Goal: Find specific page/section: Find specific page/section

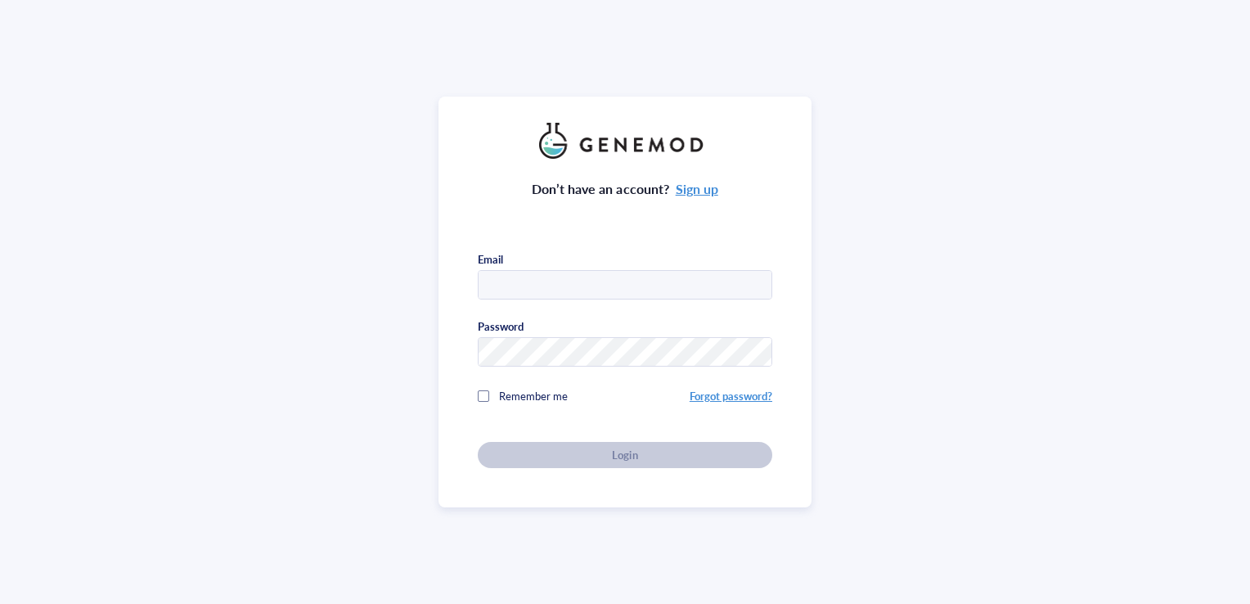
type input "Luca.ferrarotto@jic.ac.uk"
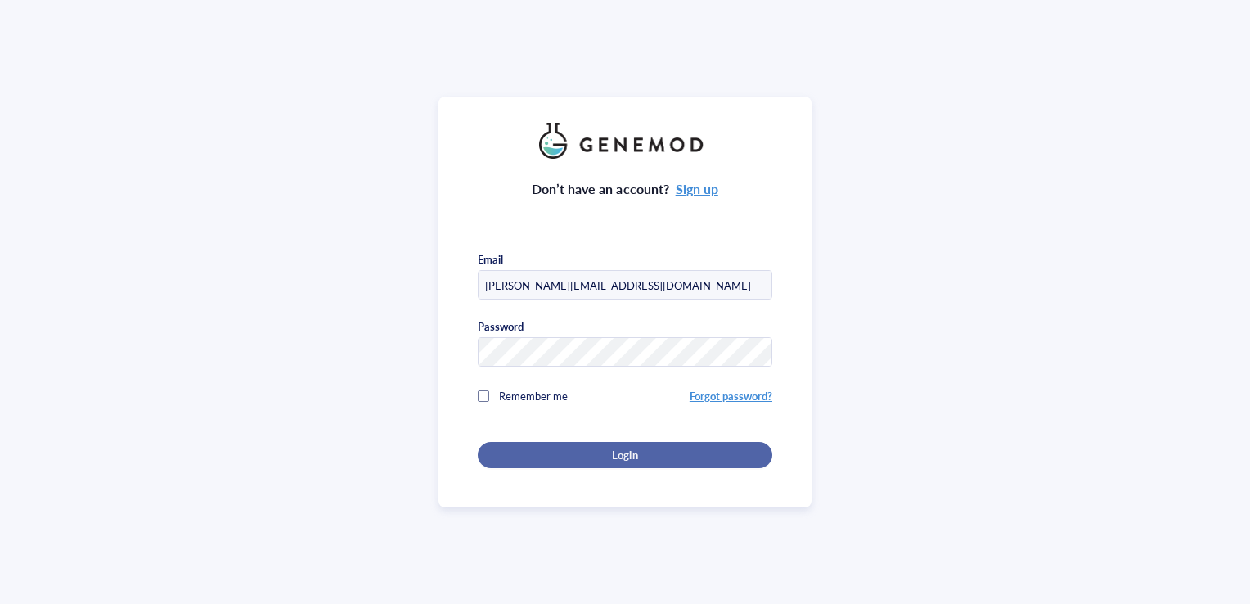
click at [579, 453] on div "Don’t have an account? Sign up Email Luca.ferrarotto@jic.ac.uk Password Remembe…" at bounding box center [625, 313] width 295 height 309
click at [579, 453] on div "Login" at bounding box center [625, 454] width 242 height 15
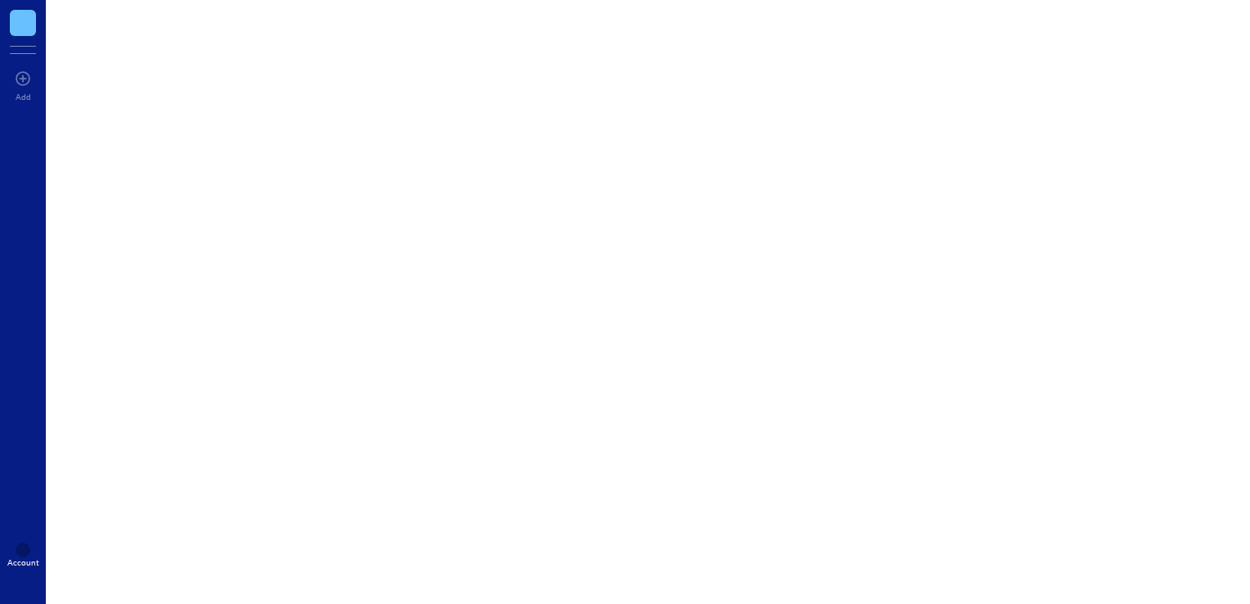
click at [691, 457] on div "W Add ? Account" at bounding box center [625, 302] width 1250 height 604
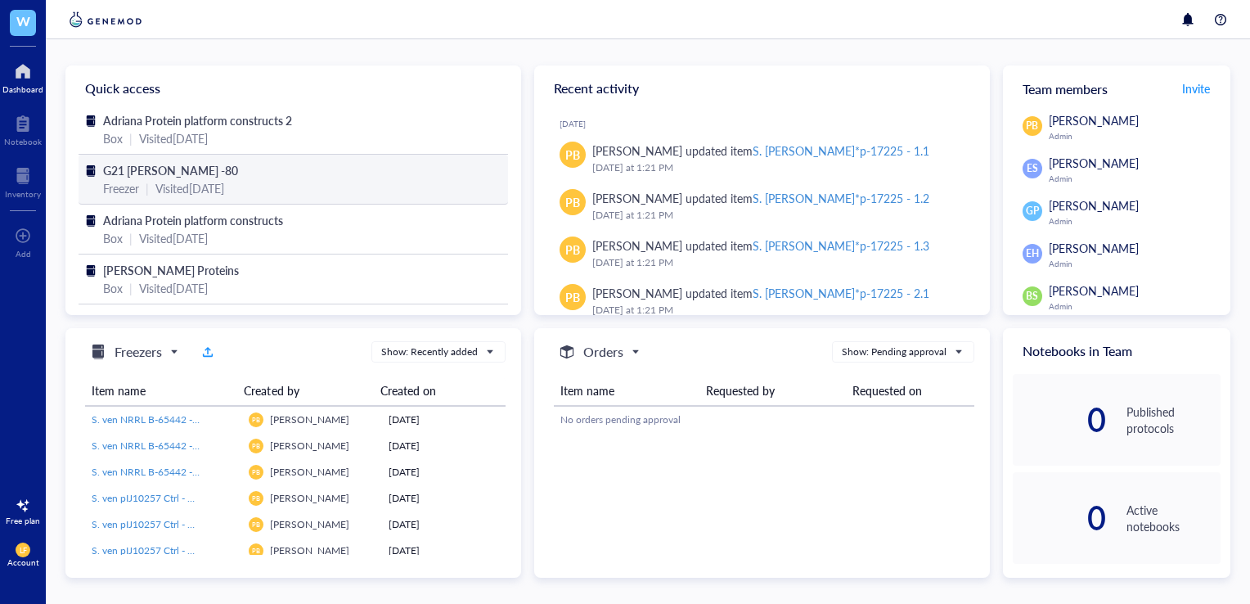
click at [275, 184] on div "Freezer | Visited [DATE]" at bounding box center [293, 188] width 380 height 18
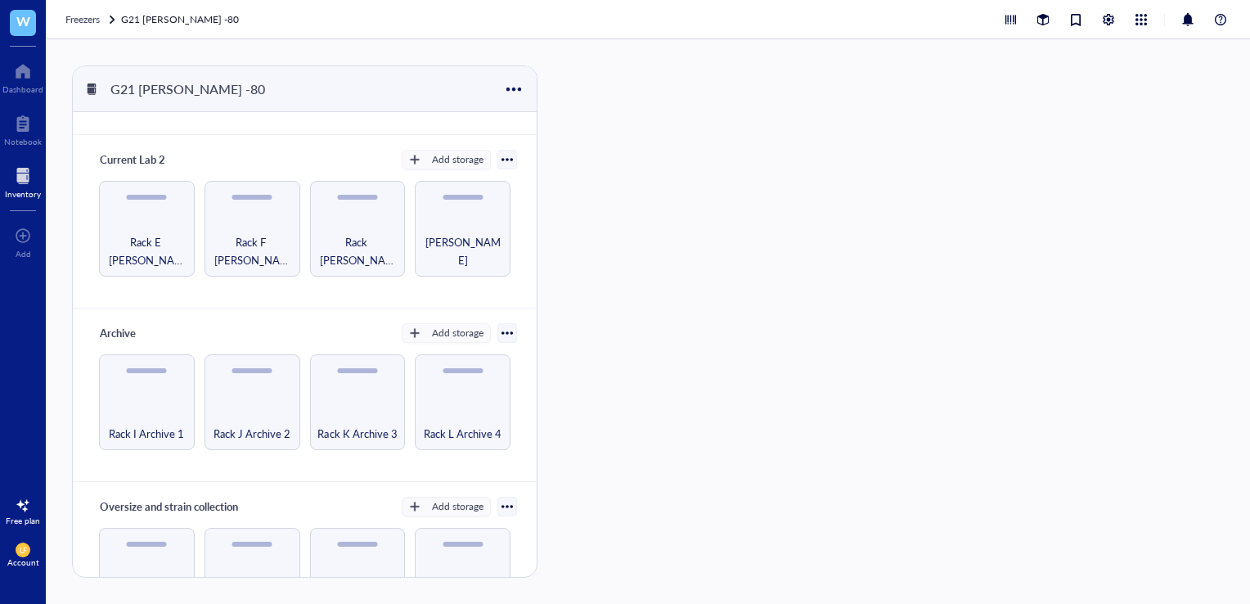
scroll to position [215, 0]
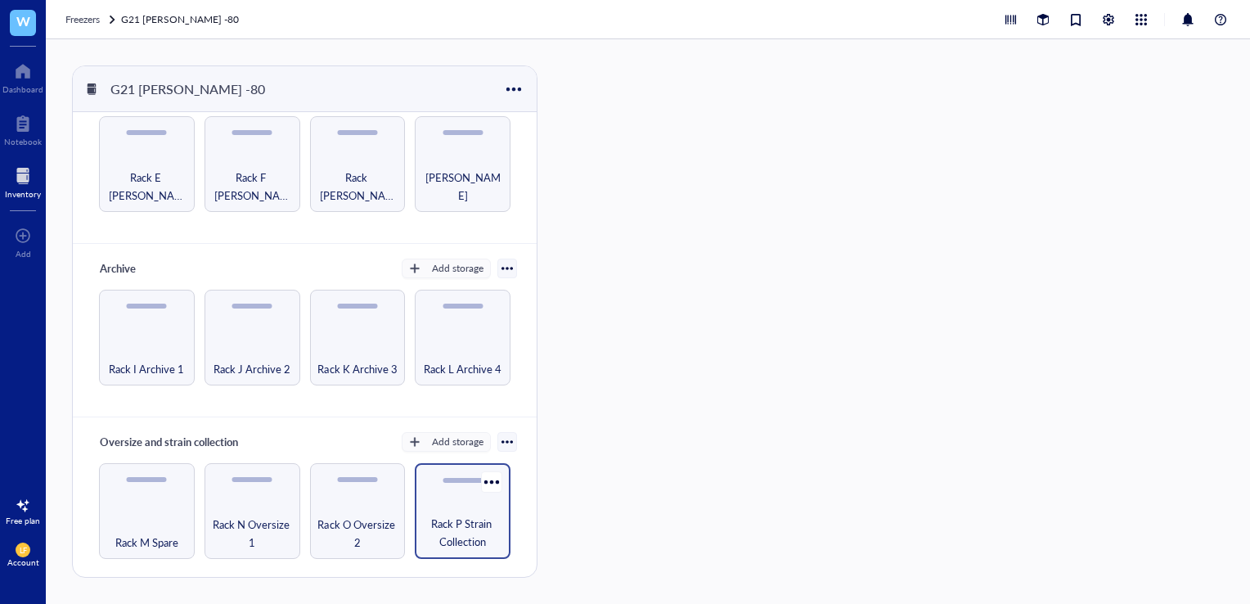
click at [446, 537] on span "Rack P Strain Collection" at bounding box center [462, 533] width 79 height 36
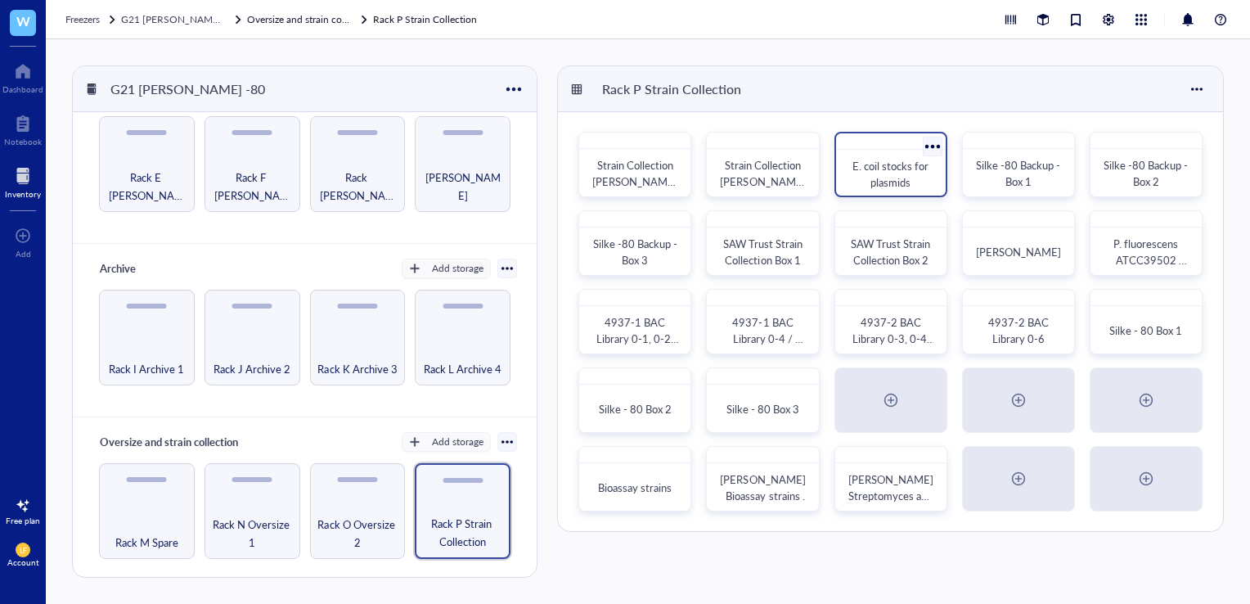
click at [849, 178] on div "E. coil stocks for plasmids" at bounding box center [890, 174] width 83 height 33
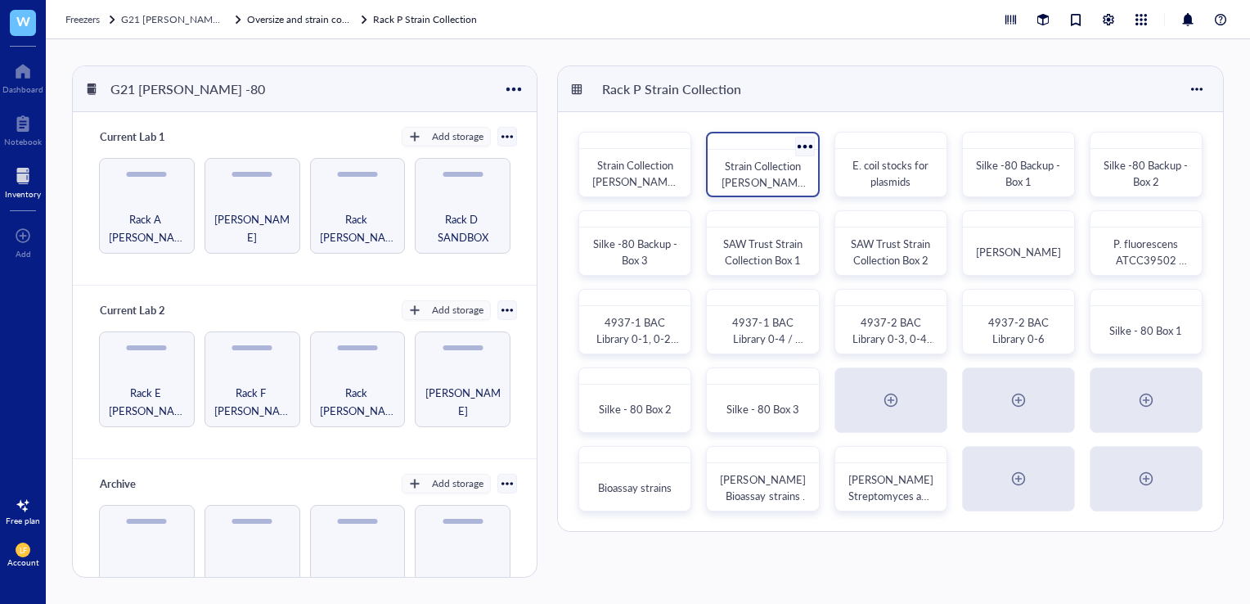
click at [753, 176] on span "Strain Collection [PERSON_NAME] Box 2" at bounding box center [763, 182] width 83 height 48
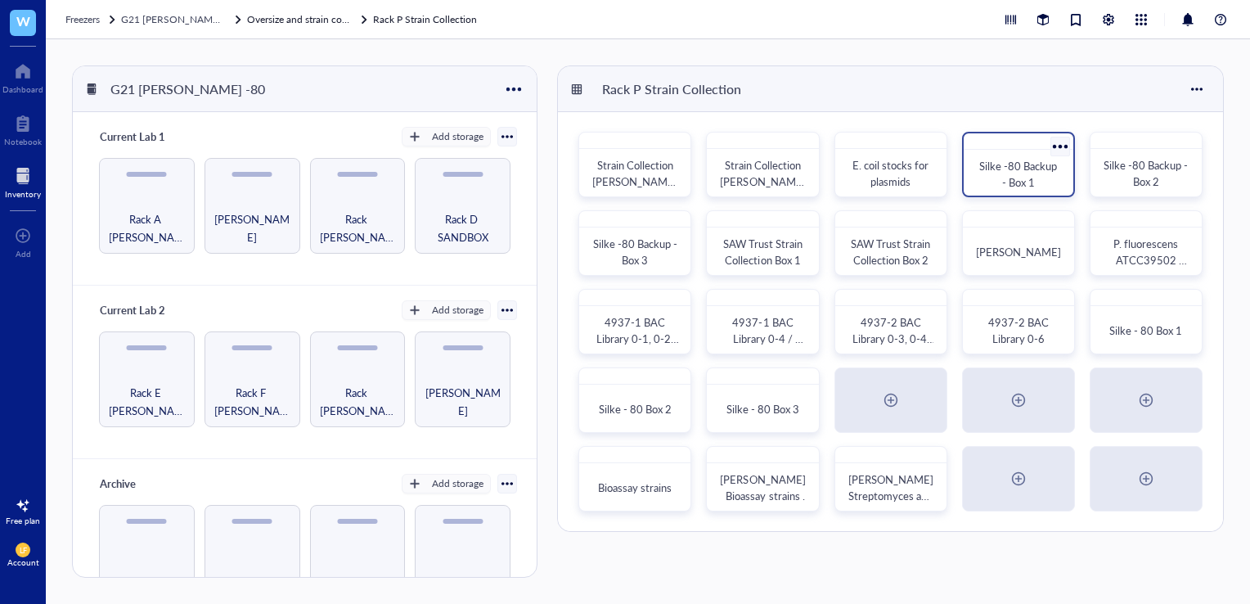
click at [1029, 173] on div "Silke -80 Backup - Box 1" at bounding box center [1018, 174] width 83 height 33
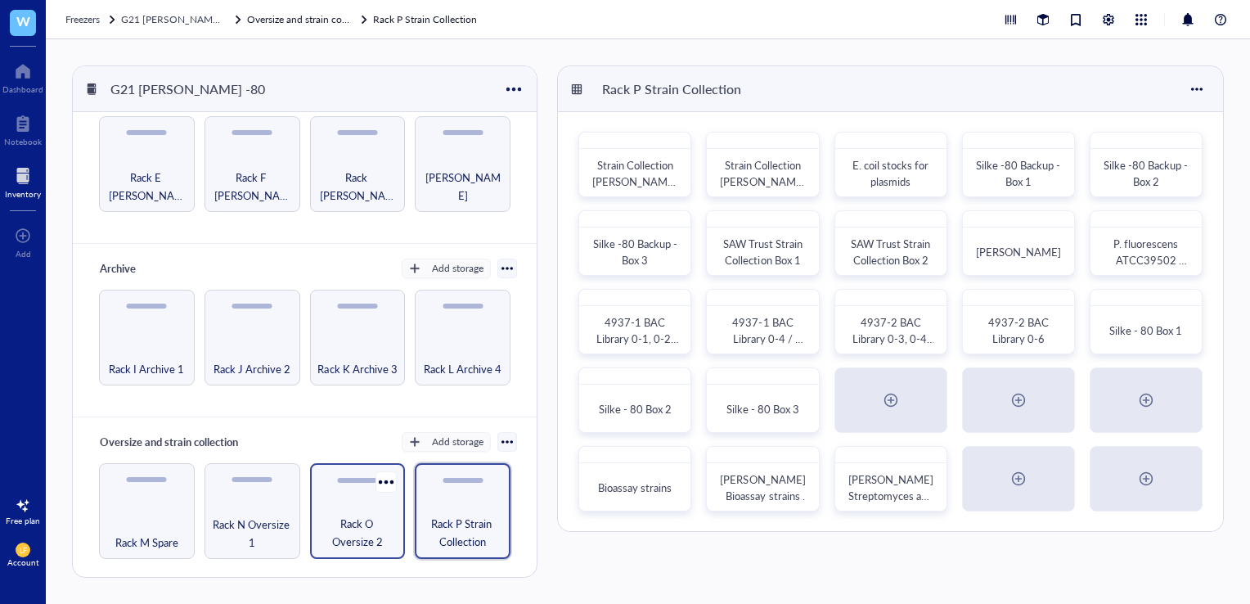
click at [334, 515] on span "Rack O Oversize 2" at bounding box center [357, 533] width 79 height 36
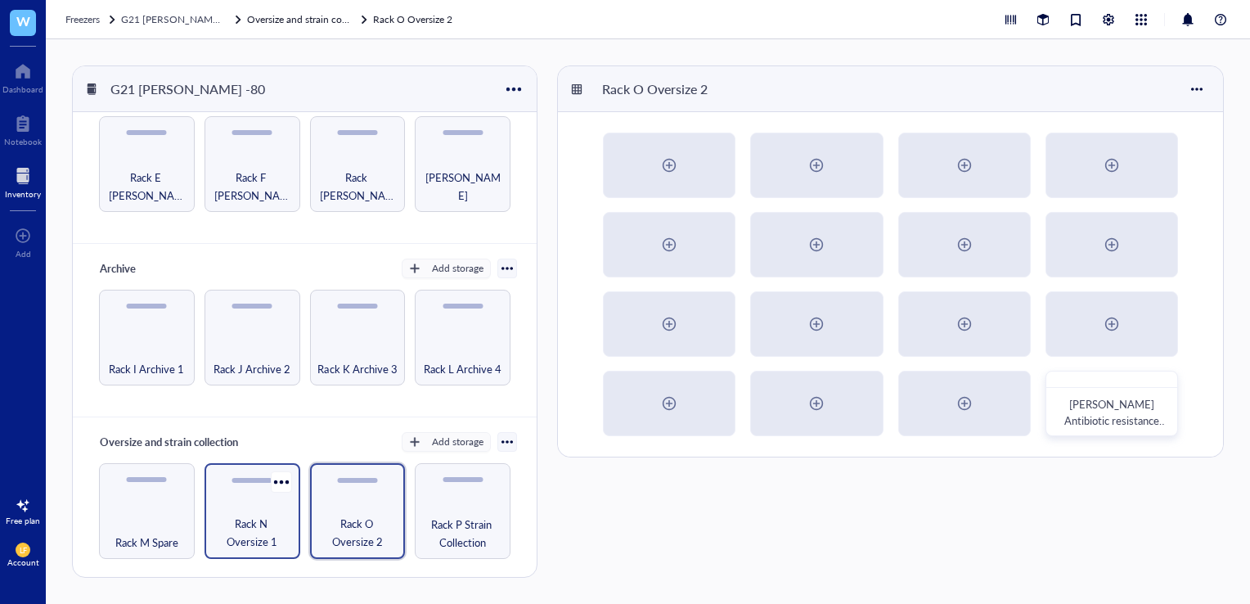
click at [232, 519] on span "Rack N Oversize 1" at bounding box center [252, 533] width 79 height 36
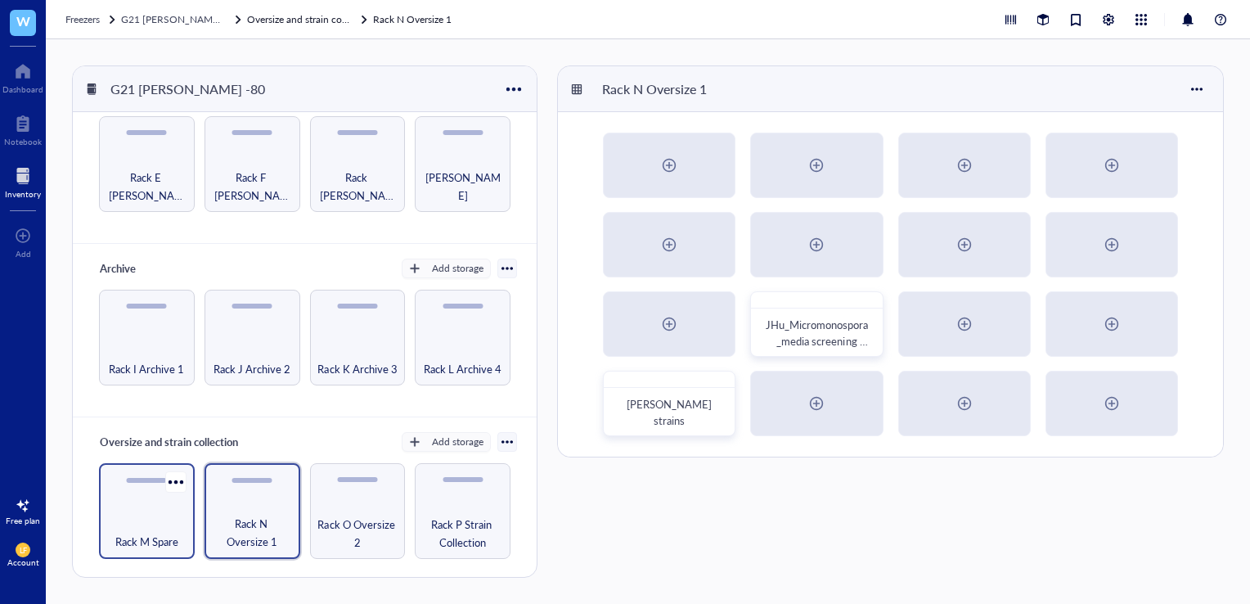
click at [115, 511] on div "Rack M Spare" at bounding box center [147, 511] width 96 height 96
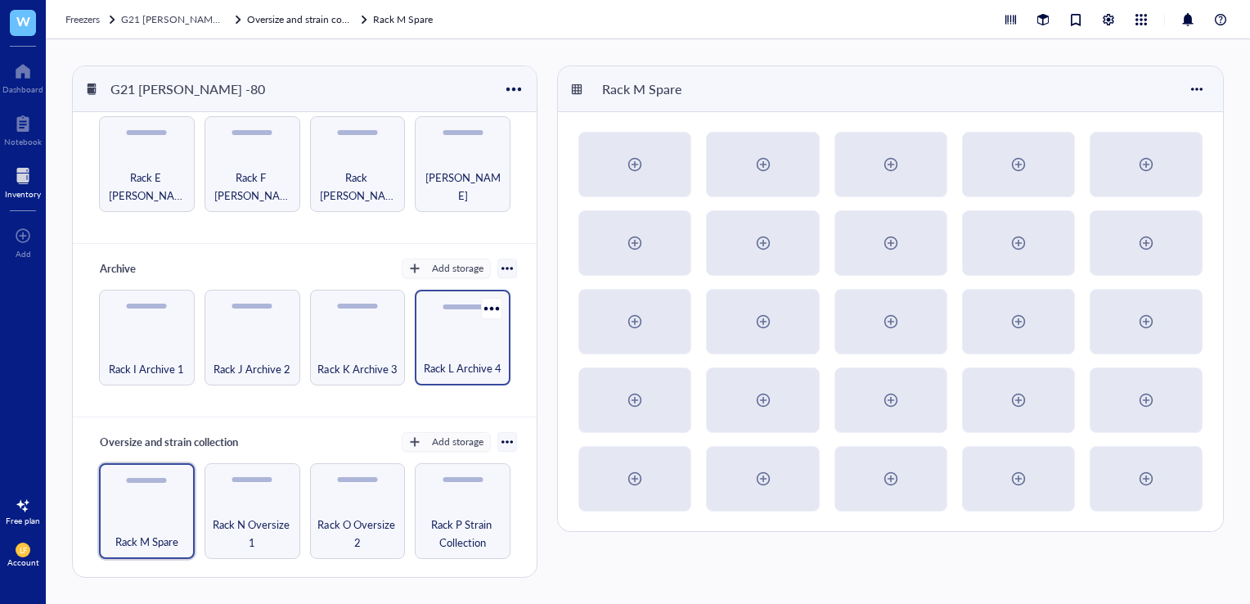
click at [458, 341] on div "Rack L Archive 4" at bounding box center [462, 359] width 79 height 36
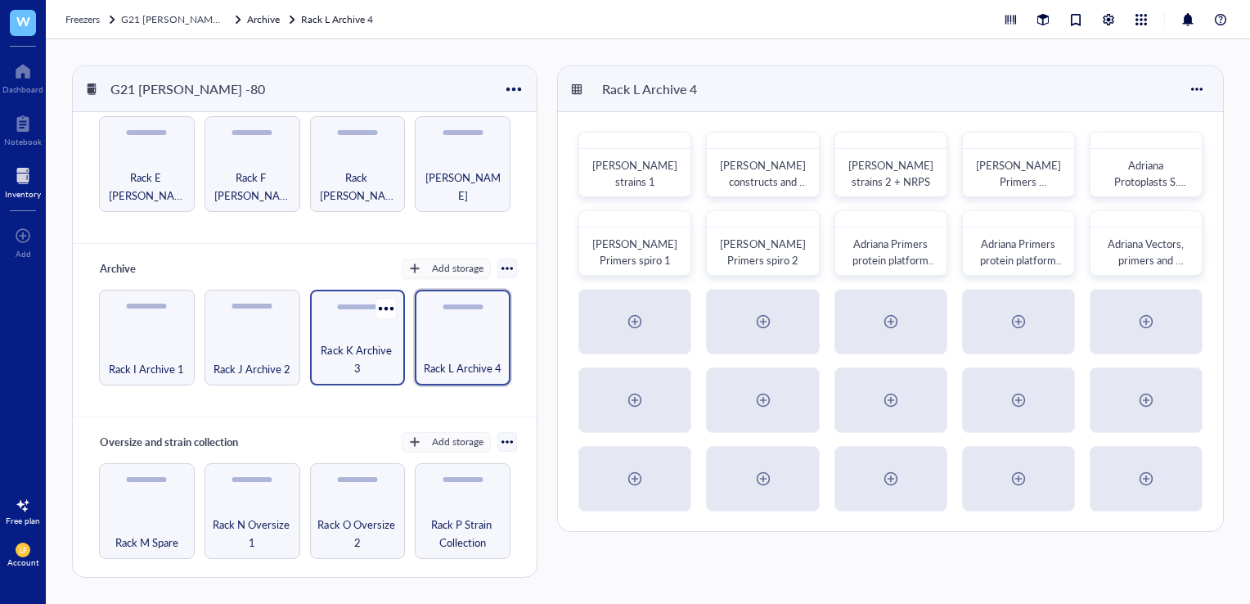
click at [368, 363] on span "Rack K Archive 3" at bounding box center [357, 359] width 79 height 36
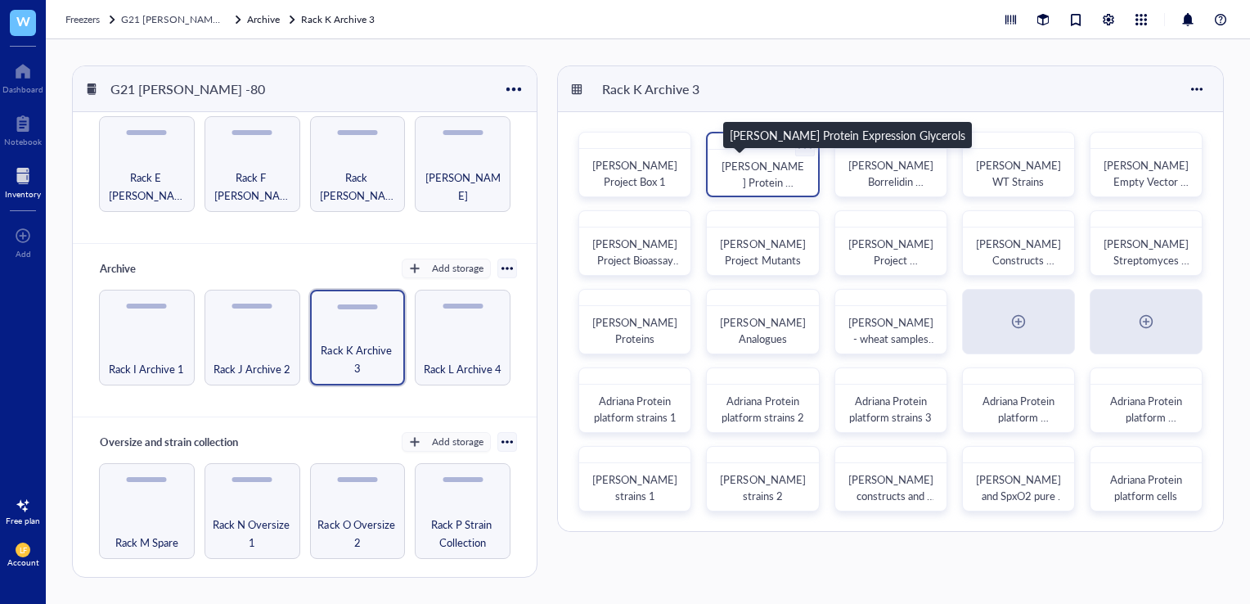
click at [779, 171] on span "[PERSON_NAME] Protein Expression Glycerols" at bounding box center [763, 190] width 82 height 65
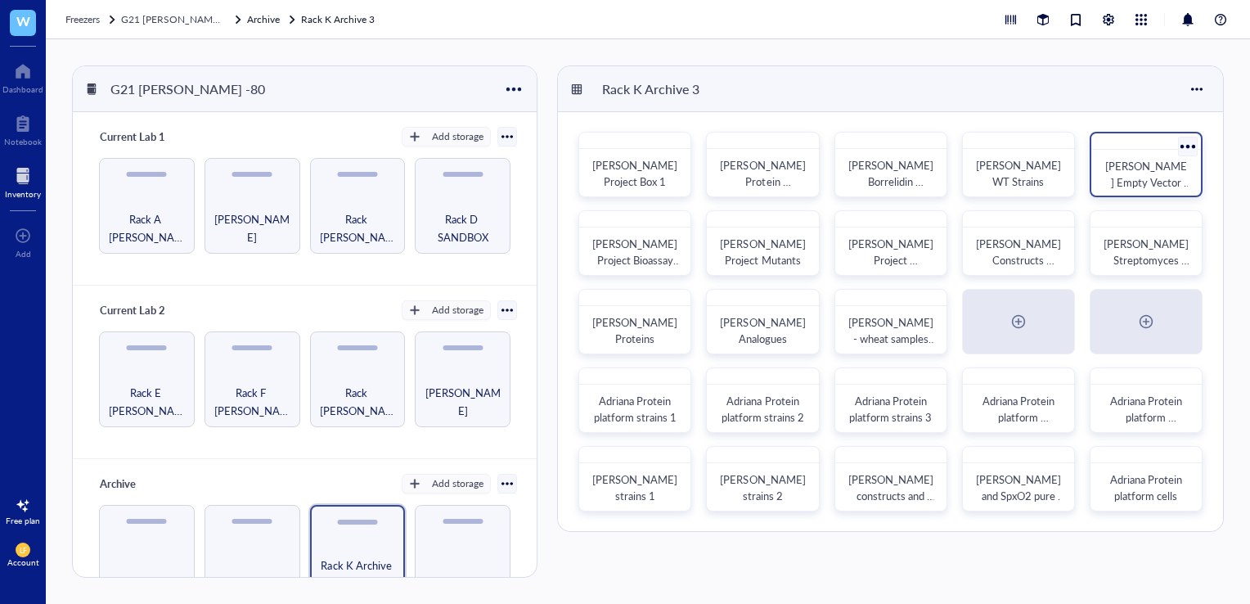
click at [1122, 156] on div "[PERSON_NAME] Empty Vector Glycerols" at bounding box center [1146, 174] width 97 height 36
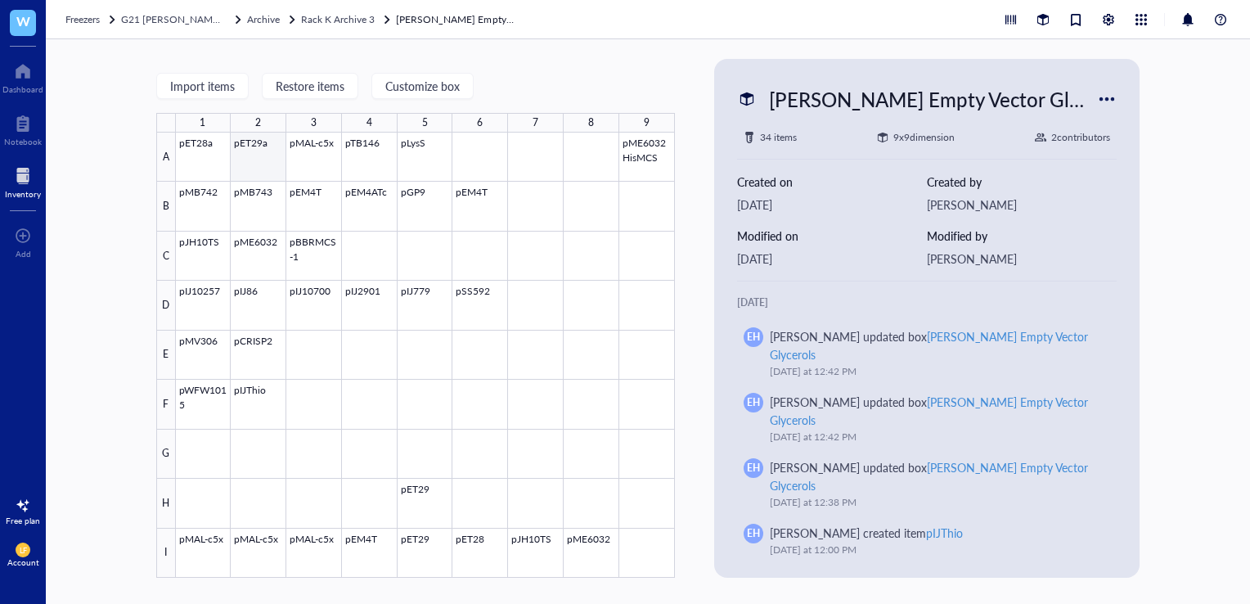
click at [263, 157] on div at bounding box center [425, 355] width 499 height 445
